Goal: Find specific page/section: Find specific page/section

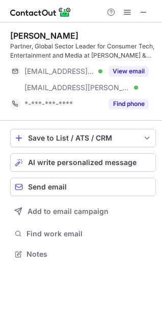
scroll to position [247, 162]
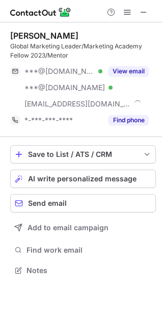
scroll to position [263, 162]
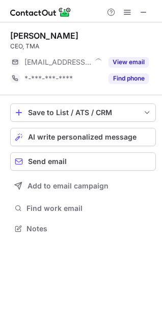
scroll to position [5, 5]
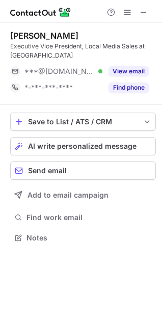
scroll to position [230, 162]
